Goal: Task Accomplishment & Management: Manage account settings

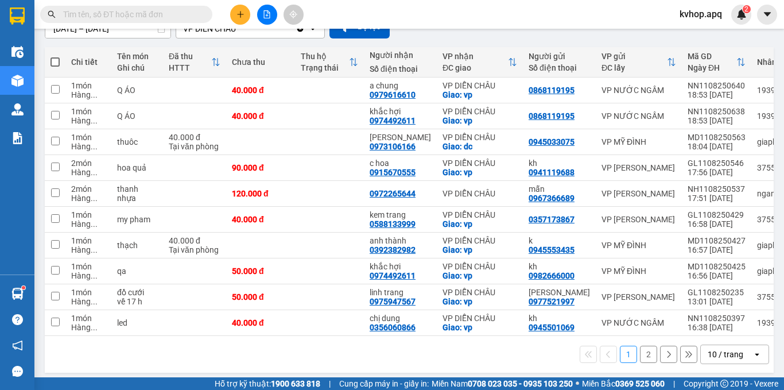
click at [640, 354] on button "2" at bounding box center [648, 353] width 17 height 17
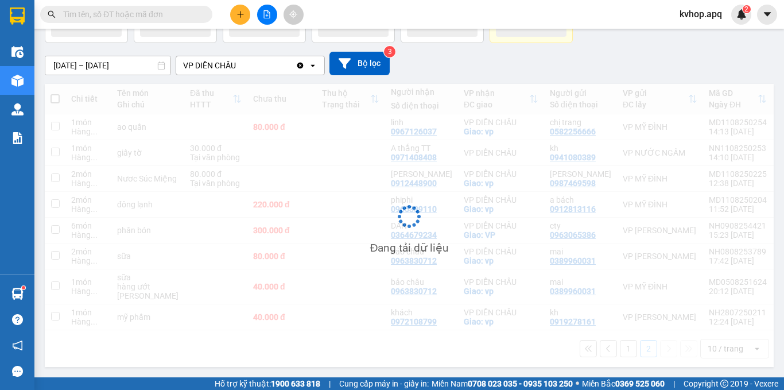
scroll to position [83, 0]
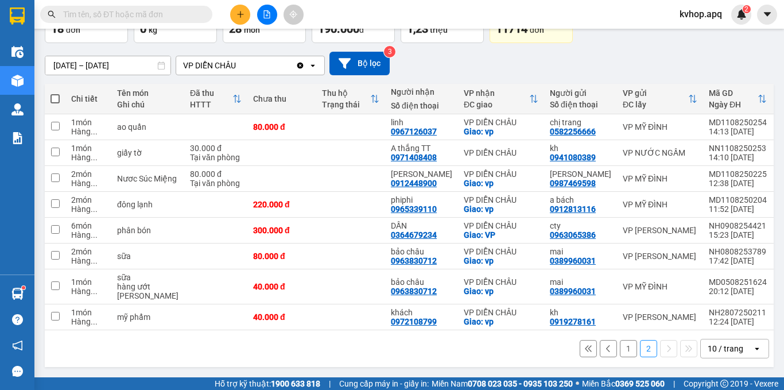
click at [640, 340] on button "2" at bounding box center [648, 348] width 17 height 17
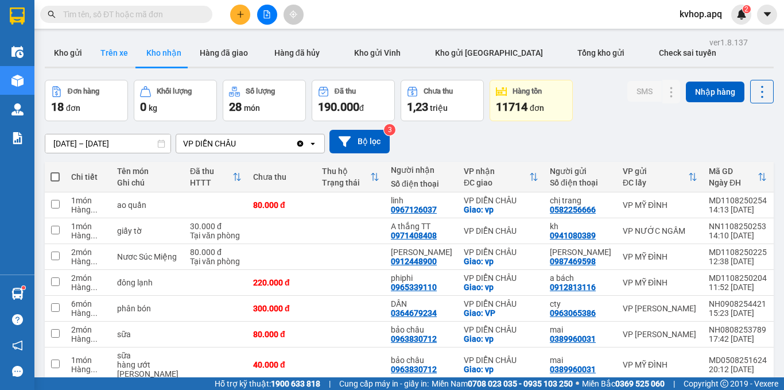
click at [119, 62] on button "Trên xe" at bounding box center [114, 53] width 46 height 28
type input "[DATE] – [DATE]"
